Goal: Transaction & Acquisition: Purchase product/service

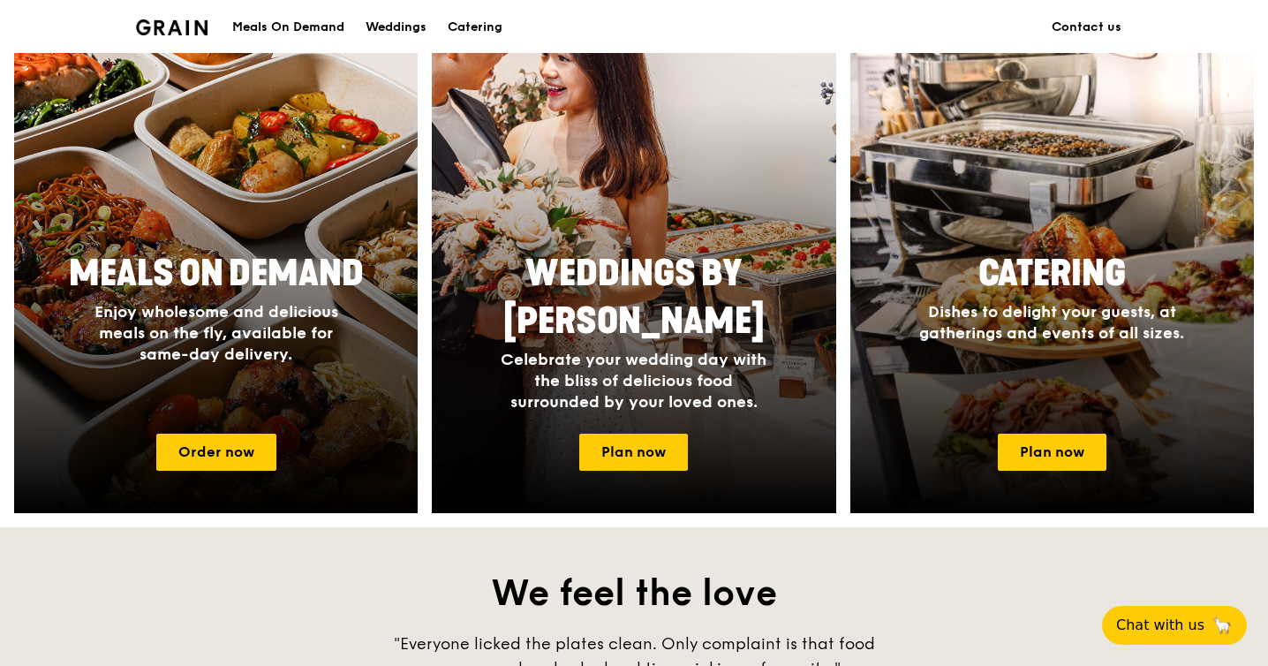
scroll to position [729, 0]
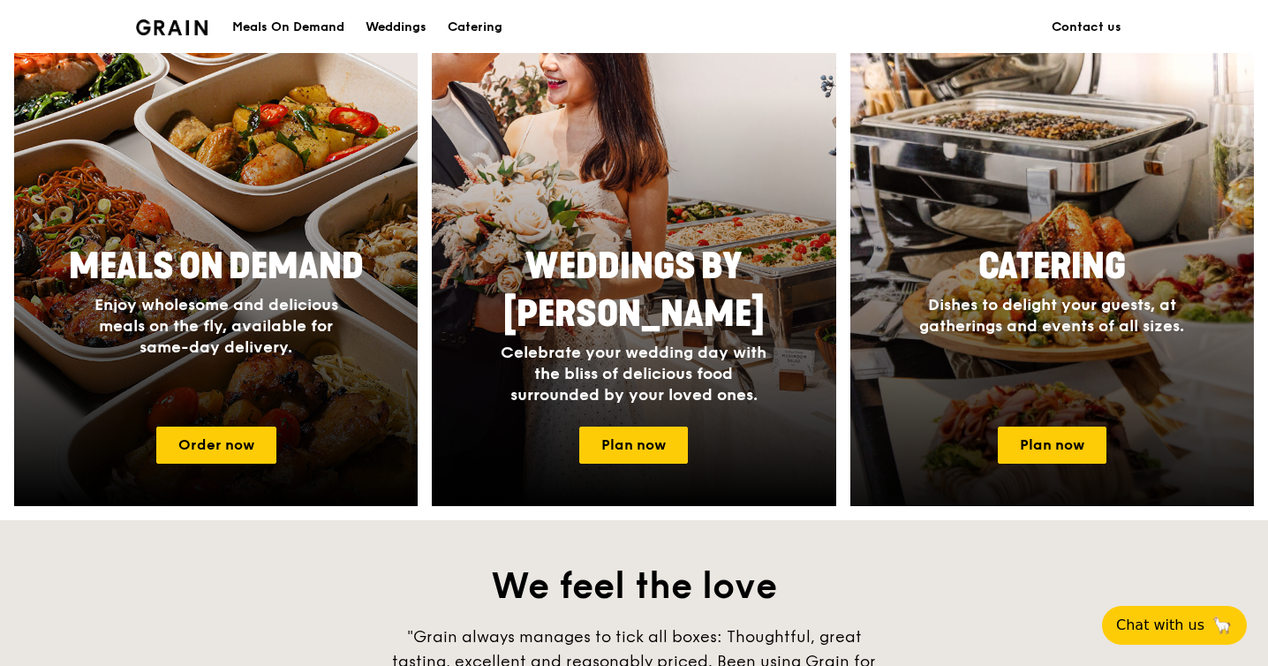
click at [1056, 400] on div "Catering Dishes to delight your guests, at gatherings and events of all sizes." at bounding box center [1053, 324] width 404 height 177
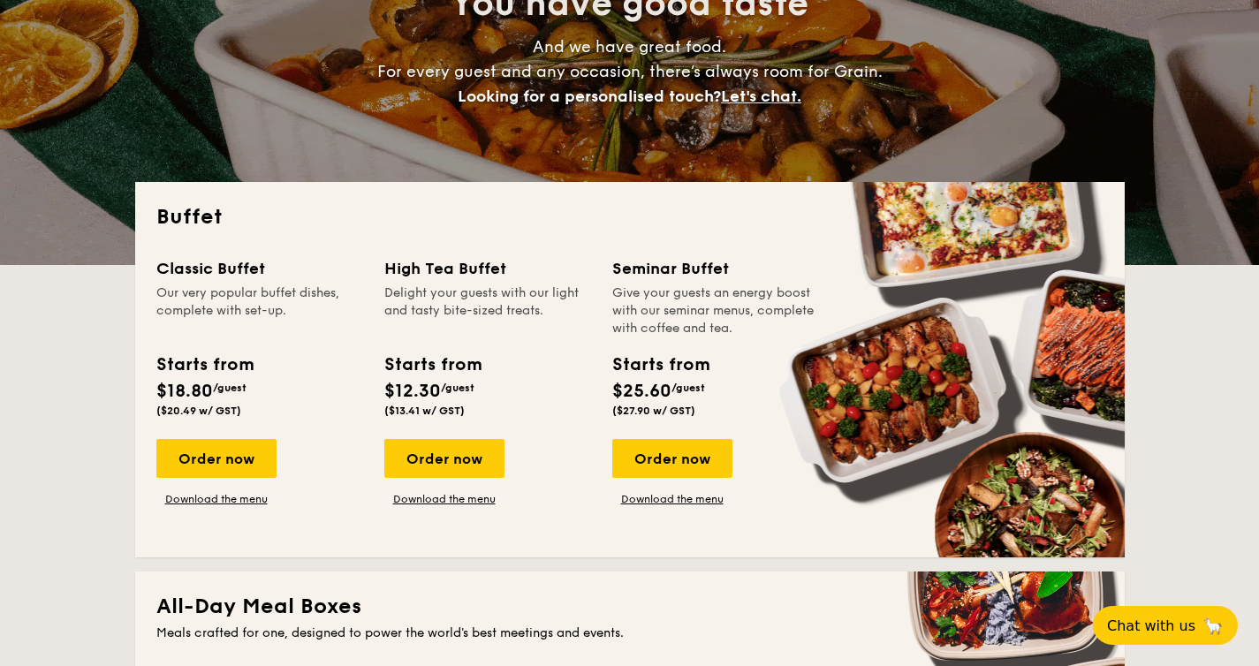
scroll to position [181, 0]
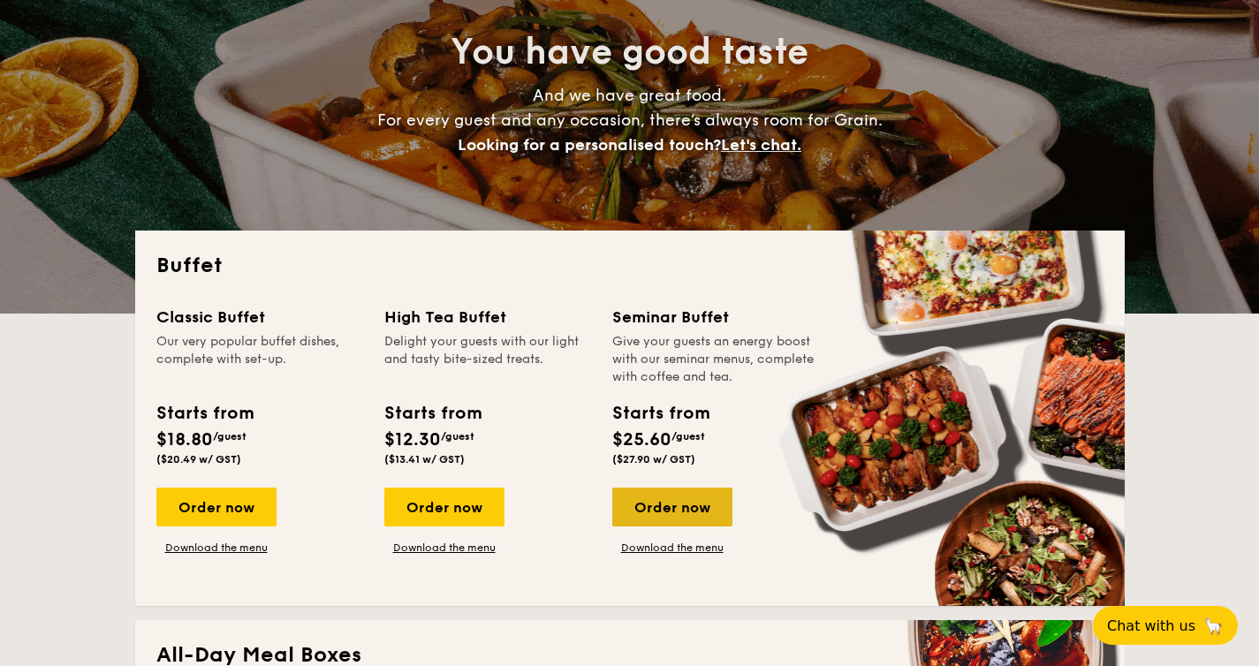
click at [680, 497] on div "Order now" at bounding box center [672, 507] width 120 height 39
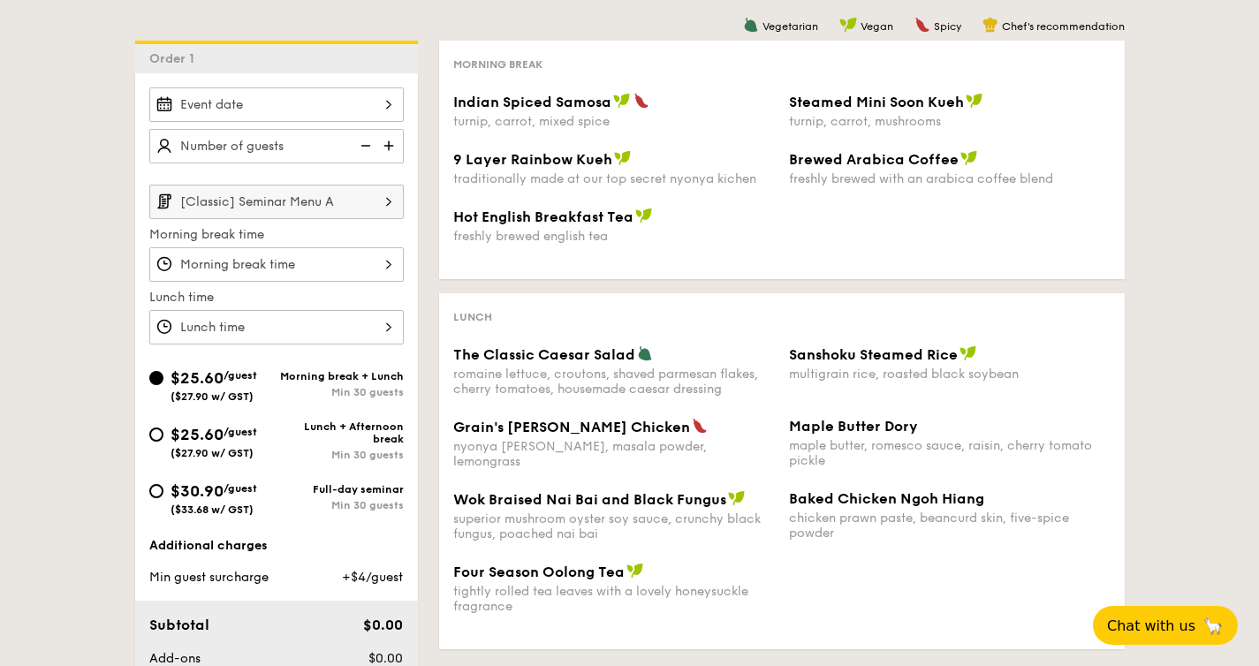
scroll to position [392, 0]
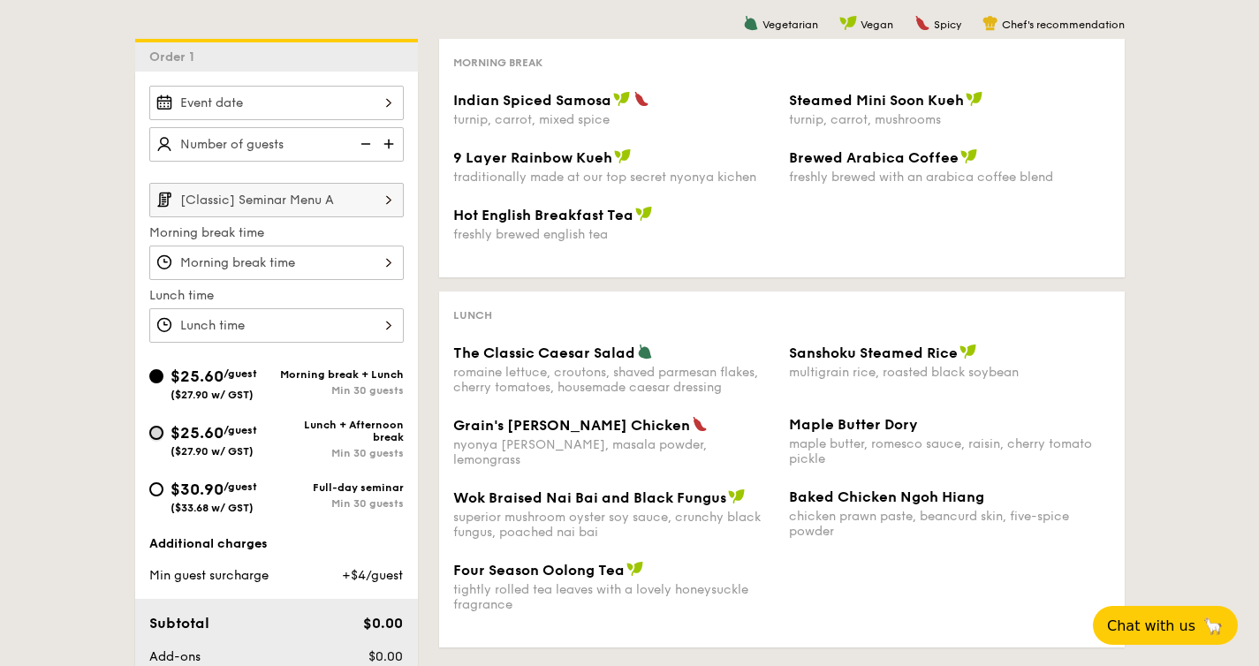
click at [153, 434] on input "$25.60 /guest ($27.90 w/ GST) Lunch + Afternoon break Min 30 guests" at bounding box center [156, 433] width 14 height 14
radio input "true"
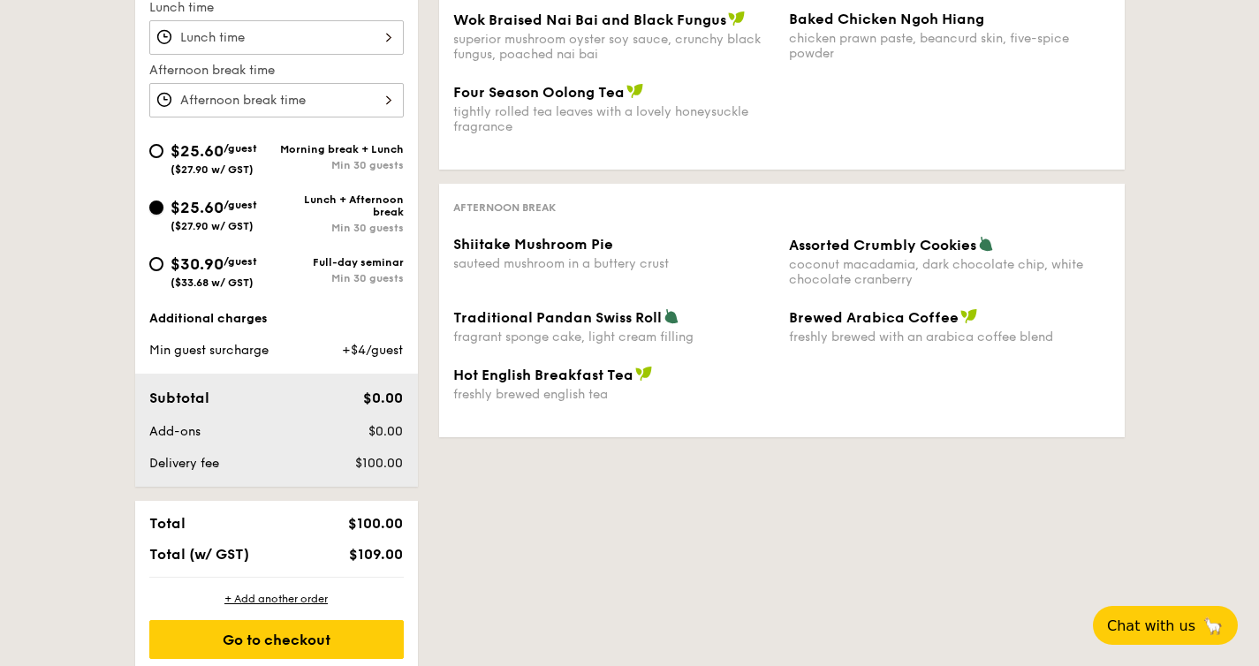
scroll to position [622, 0]
